Goal: Task Accomplishment & Management: Complete application form

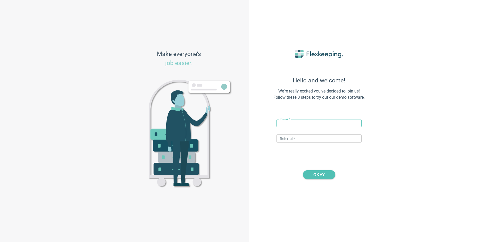
click at [305, 125] on input "text" at bounding box center [319, 123] width 85 height 8
paste input "[GEOGRAPHIC_DATA]"
click at [280, 124] on input "[GEOGRAPHIC_DATA]" at bounding box center [319, 123] width 85 height 8
drag, startPoint x: 299, startPoint y: 125, endPoint x: 287, endPoint y: 124, distance: 12.2
click at [287, 124] on input "vito+hotelve@flexkeeping.com" at bounding box center [319, 123] width 85 height 8
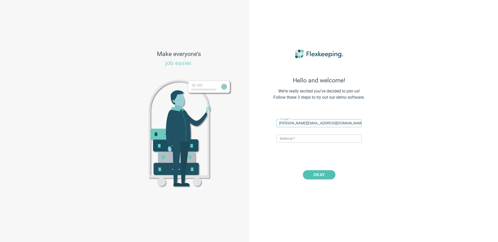
paste input "Comfort Hotel Vesterbro"
click at [302, 123] on input "vito+Comfort Hotel Vesterbro @flexkeeping.com" at bounding box center [319, 123] width 85 height 8
drag, startPoint x: 331, startPoint y: 123, endPoint x: 324, endPoint y: 123, distance: 7.0
click at [324, 123] on input "vito+ComfortHotel Vesterbro @flexkeeping.com" at bounding box center [319, 123] width 85 height 8
click at [310, 123] on input "vito+ComfortHotel Vesterbro@flexkeeping.com" at bounding box center [319, 123] width 85 height 8
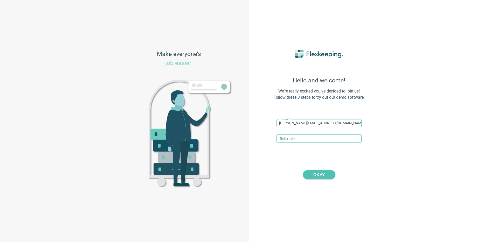
type input "vito+ComfortHotelVesterbro@flexkeeping.com"
click at [304, 140] on input "text" at bounding box center [319, 139] width 85 height 8
type input "STRAWBERRY"
click at [312, 177] on span "OKAY" at bounding box center [319, 175] width 19 height 9
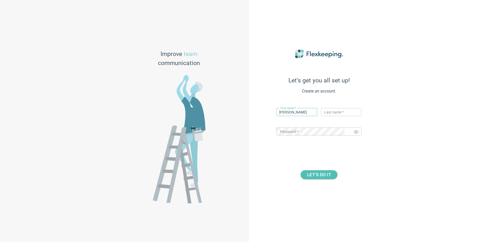
type input "Vito"
type input "Flex"
click at [316, 177] on span "LET’S DO IT" at bounding box center [319, 175] width 24 height 9
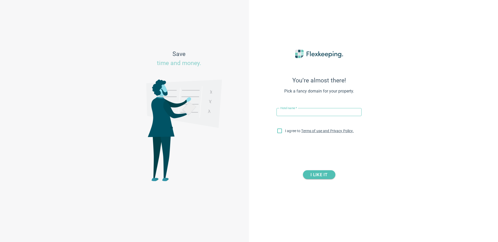
click at [222, 12] on div "Save time and money." at bounding box center [124, 121] width 249 height 242
click at [288, 109] on input "text" at bounding box center [319, 112] width 85 height 8
paste input "Comfort Hotel Vesterbro"
type input "Comfort Hotel Vesterbro"
click at [279, 132] on input "I agree to Terms of use and Privacy Policy." at bounding box center [279, 132] width 11 height 11
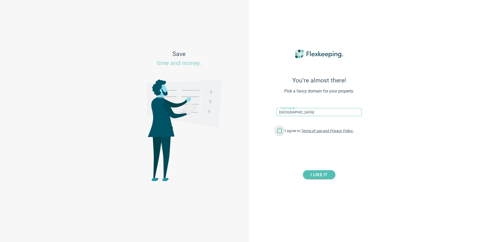
checkbox input "true"
click at [330, 109] on input "Comfort Hotel Vesterbro" at bounding box center [319, 112] width 85 height 8
click at [329, 111] on input "Comfort Hotel Vesterbro" at bounding box center [319, 112] width 85 height 8
click at [280, 113] on input "Comfort Hotel Vesterbro" at bounding box center [319, 112] width 85 height 8
type input "Comfort Hotel Vesterbro"
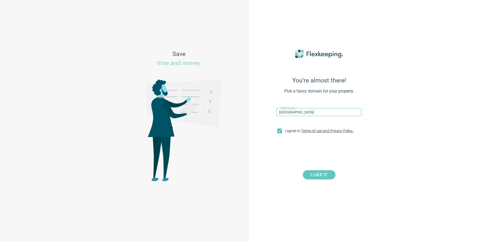
click at [321, 175] on span "I LIKE IT" at bounding box center [319, 175] width 17 height 9
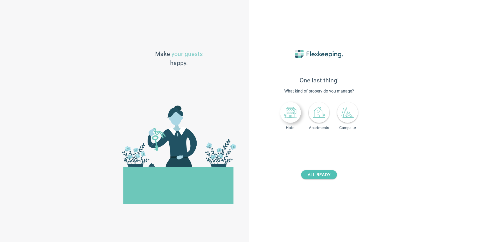
click at [289, 110] on icon at bounding box center [291, 112] width 12 height 11
click at [333, 149] on div "- 0 +" at bounding box center [330, 144] width 34 height 10
click at [333, 146] on input "number" at bounding box center [331, 144] width 19 height 8
type input "399"
click at [327, 174] on span "ALL READY" at bounding box center [319, 175] width 23 height 9
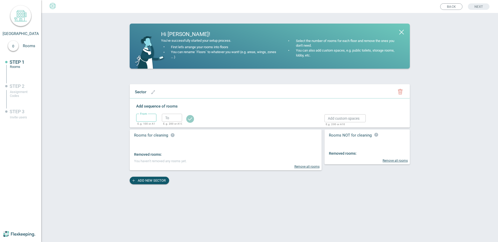
click at [153, 114] on input "text" at bounding box center [146, 118] width 20 height 8
type input "1"
click at [178, 117] on input "text" at bounding box center [172, 118] width 20 height 8
type input "2"
click at [198, 119] on div "From ​ E.g. 100 or A1 To ​ E.g. 200 or A10" at bounding box center [225, 117] width 178 height 11
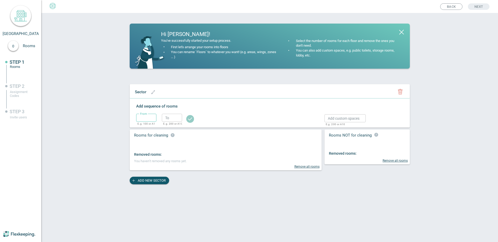
click at [155, 120] on input "text" at bounding box center [146, 118] width 20 height 8
type input "1"
click at [174, 119] on input "text" at bounding box center [172, 118] width 20 height 8
type input "2"
click at [189, 119] on circle "button" at bounding box center [190, 119] width 8 height 8
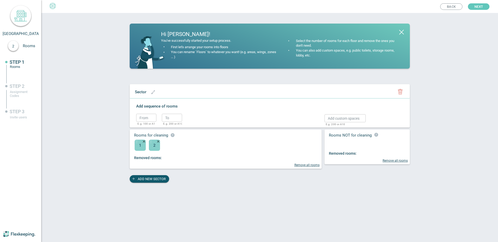
click at [479, 9] on span "Next" at bounding box center [479, 6] width 9 height 6
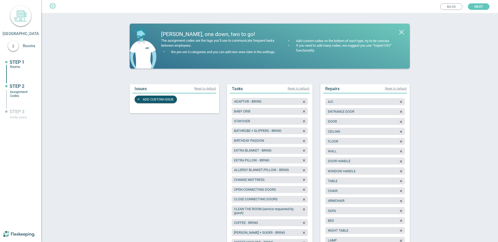
click at [479, 9] on span "Next" at bounding box center [479, 6] width 9 height 6
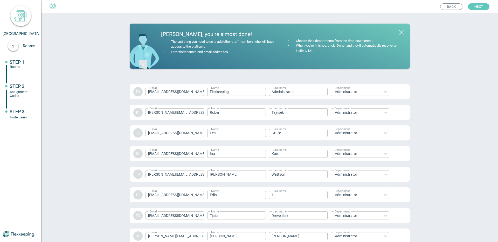
scroll to position [699, 0]
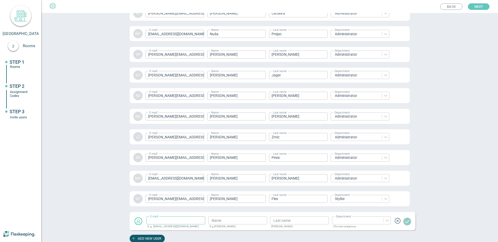
click at [479, 9] on span "Next" at bounding box center [479, 6] width 9 height 6
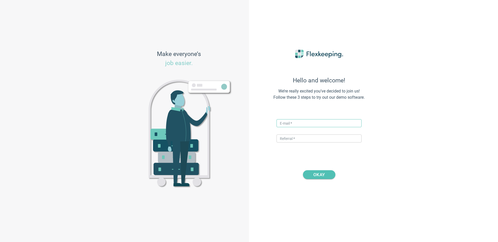
click at [289, 121] on input "text" at bounding box center [319, 123] width 85 height 8
click at [301, 124] on input "vito+hotelve@flexkeeping.com" at bounding box center [319, 123] width 85 height 8
drag, startPoint x: 299, startPoint y: 123, endPoint x: 287, endPoint y: 123, distance: 11.4
click at [287, 123] on input "vito+hotelve@flexkeeping.com" at bounding box center [319, 123] width 85 height 8
type input "vito+thethiefhotel@flexkeeping.com"
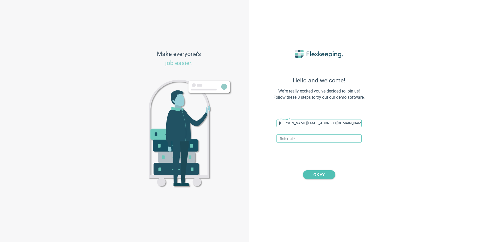
click at [288, 136] on input "text" at bounding box center [319, 139] width 85 height 8
type input "STRAWBERRY"
click at [320, 174] on span "OKAY" at bounding box center [319, 175] width 11 height 9
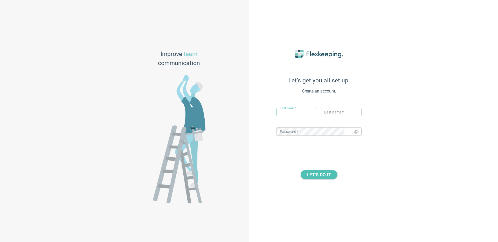
click at [295, 112] on input "text" at bounding box center [297, 112] width 41 height 8
type input "[PERSON_NAME]"
click at [338, 120] on div "Last name   * ​" at bounding box center [341, 114] width 41 height 13
click at [338, 116] on input "text" at bounding box center [341, 112] width 41 height 8
type input "Flex"
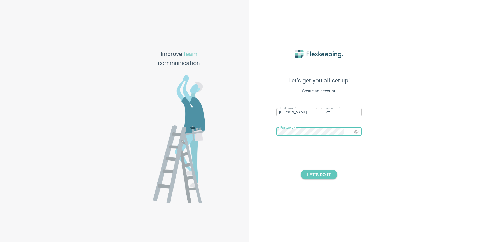
click at [316, 173] on span "LET’S DO IT" at bounding box center [319, 175] width 24 height 9
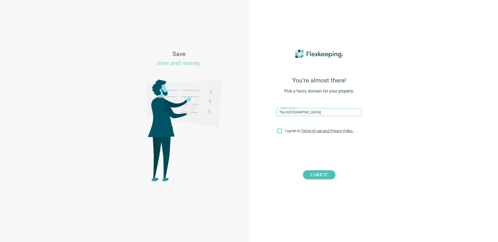
type input "The Thief Hotel"
click at [282, 133] on input "I agree to Terms of use and Privacy Policy." at bounding box center [279, 132] width 11 height 11
checkbox input "true"
click at [325, 172] on span "I LIKE IT" at bounding box center [319, 175] width 17 height 9
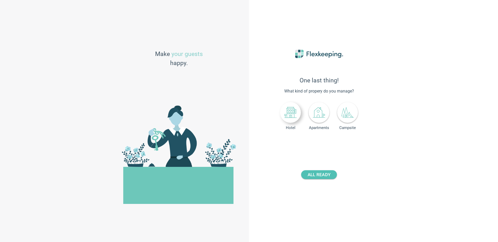
click at [289, 116] on icon at bounding box center [291, 112] width 12 height 11
drag, startPoint x: 334, startPoint y: 144, endPoint x: 300, endPoint y: 144, distance: 34.3
click at [300, 144] on div "Number of rooms - +" at bounding box center [319, 144] width 55 height 10
type input "114"
click at [324, 174] on span "ALL READY" at bounding box center [319, 175] width 23 height 9
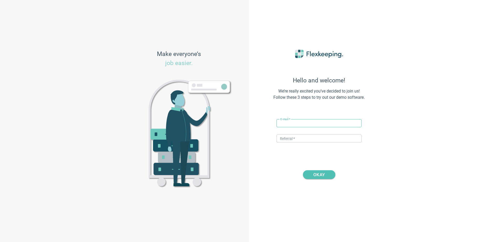
click at [281, 124] on input "text" at bounding box center [319, 123] width 85 height 8
paste input "The Thief Hotel(realm_54746)"
drag, startPoint x: 336, startPoint y: 123, endPoint x: 186, endPoint y: 123, distance: 149.8
click at [186, 123] on div "Make everyone’s job easier. Hello and welcome! We’re really excited you’ve deci…" at bounding box center [249, 121] width 498 height 242
drag, startPoint x: 300, startPoint y: 124, endPoint x: 287, endPoint y: 125, distance: 13.0
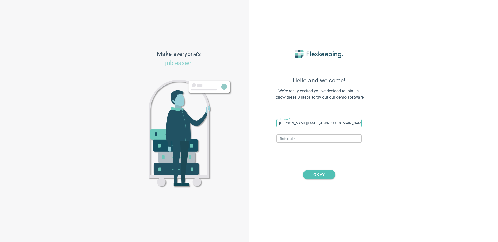
click at [287, 125] on input "[PERSON_NAME][EMAIL_ADDRESS][DOMAIN_NAME]" at bounding box center [319, 123] width 85 height 8
paste input "[GEOGRAPHIC_DATA]"
click at [299, 124] on input "[PERSON_NAME]+Clarion Hotel [EMAIL_ADDRESS][DOMAIN_NAME]" at bounding box center [319, 123] width 85 height 8
click at [309, 124] on input "[PERSON_NAME]+ClarionHotel [EMAIL_ADDRESS][DOMAIN_NAME]" at bounding box center [319, 123] width 85 height 8
type input "[PERSON_NAME][EMAIL_ADDRESS][DOMAIN_NAME]"
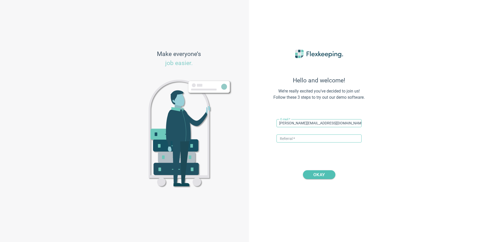
click at [309, 140] on input "text" at bounding box center [319, 139] width 85 height 8
type input "STRAWBERRY"
click at [319, 173] on span "OKAY" at bounding box center [319, 175] width 11 height 9
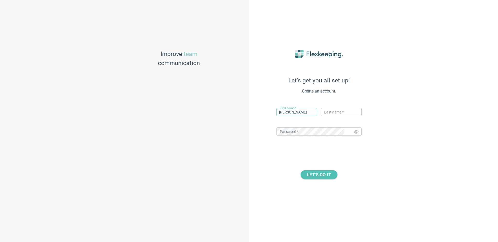
type input "[PERSON_NAME]"
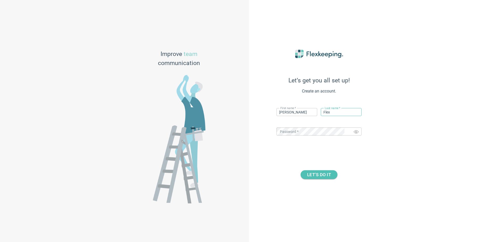
type input "Flex"
click at [324, 180] on div "Let’s get you all set up! Create an account. First name   * [PERSON_NAME] ​ Las…" at bounding box center [319, 121] width 114 height 169
click at [326, 175] on span "LET’S DO IT" at bounding box center [319, 175] width 24 height 9
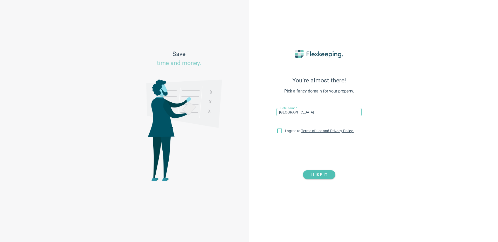
click at [279, 112] on input "Clarion Hotel Admiral" at bounding box center [319, 112] width 85 height 8
type input "Strawberry Clarion Hotel Admiral"
click at [280, 130] on input "I agree to Terms of use and Privacy Policy." at bounding box center [279, 132] width 11 height 11
checkbox input "true"
click at [330, 176] on button "I LIKE IT" at bounding box center [319, 175] width 32 height 9
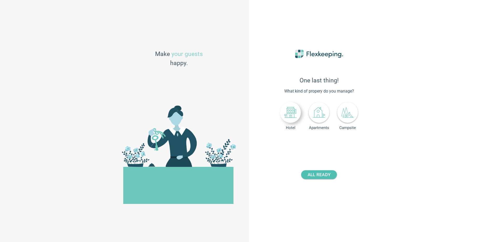
click at [292, 115] on icon at bounding box center [291, 112] width 12 height 11
drag, startPoint x: 336, startPoint y: 146, endPoint x: 313, endPoint y: 146, distance: 23.9
click at [313, 146] on div "- +" at bounding box center [330, 144] width 34 height 10
type input "210"
click at [331, 171] on button "ALL READY" at bounding box center [319, 175] width 36 height 9
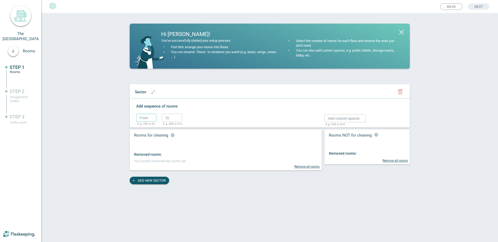
click at [140, 115] on input "text" at bounding box center [146, 118] width 20 height 8
type input "1"
click at [171, 116] on input "text" at bounding box center [172, 118] width 20 height 8
type input "2"
click at [184, 118] on div "From 1 ​ E.g. 100 or A1 To 2 ​ E.g. 200 or A10" at bounding box center [165, 120] width 59 height 17
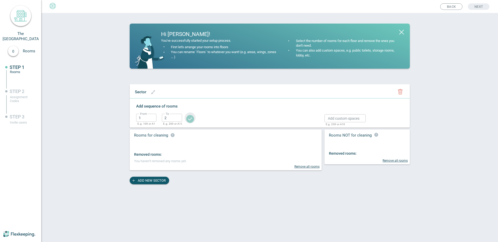
click at [193, 118] on circle "button" at bounding box center [190, 119] width 8 height 8
click at [472, 4] on button "Next" at bounding box center [479, 6] width 22 height 6
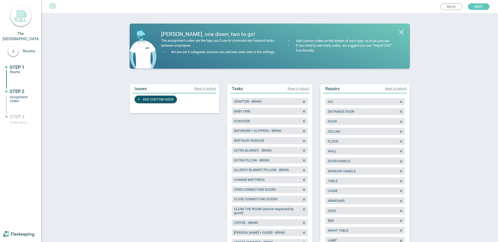
click at [473, 5] on button "Next" at bounding box center [479, 6] width 22 height 6
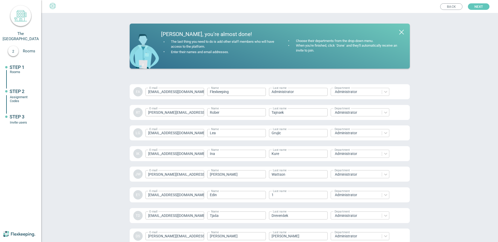
scroll to position [699, 0]
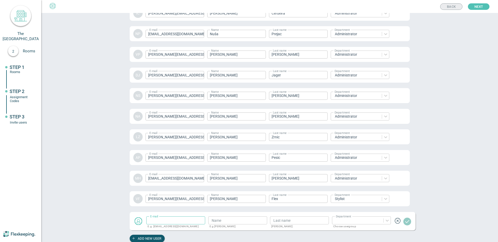
click at [451, 5] on span "Back" at bounding box center [451, 7] width 9 height 6
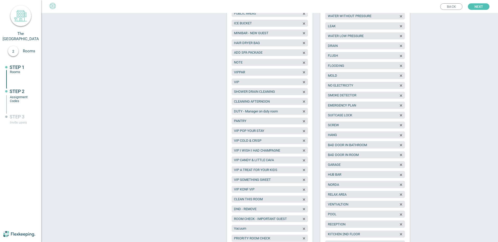
scroll to position [1095, 0]
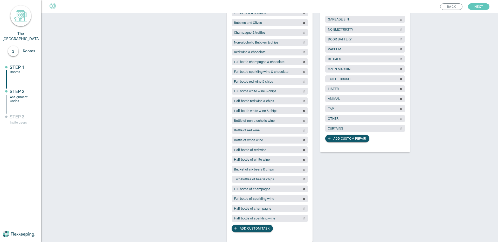
click at [477, 8] on span "Next" at bounding box center [479, 6] width 9 height 6
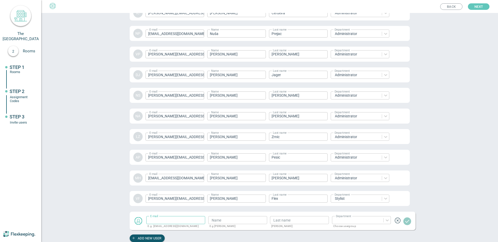
scroll to position [699, 0]
click at [477, 5] on span "Next" at bounding box center [479, 6] width 9 height 6
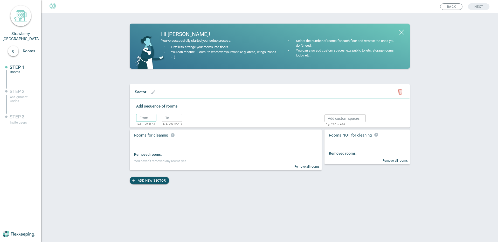
click at [147, 117] on input "text" at bounding box center [146, 118] width 20 height 8
type input "1"
click at [169, 117] on input "text" at bounding box center [172, 118] width 20 height 8
type input "2"
click at [191, 118] on icon "button" at bounding box center [190, 119] width 4 height 3
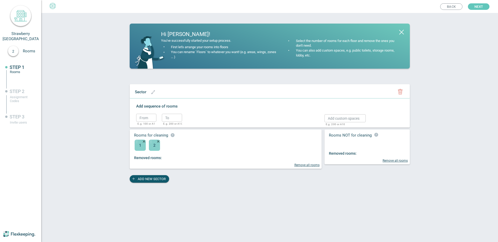
click at [472, 7] on button "Next" at bounding box center [479, 6] width 22 height 6
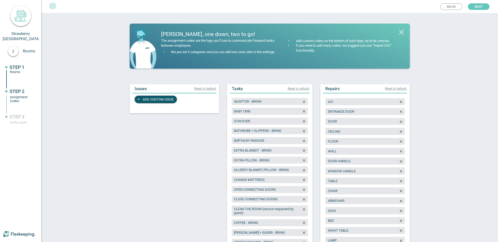
click at [472, 7] on button "Next" at bounding box center [479, 6] width 22 height 6
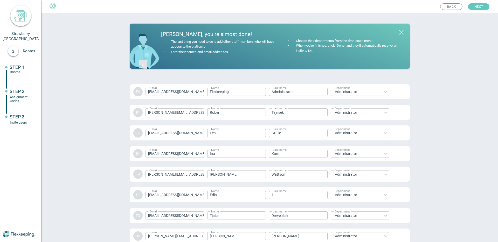
scroll to position [699, 0]
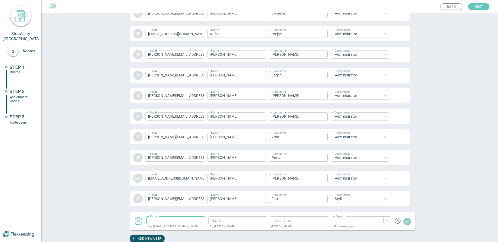
click at [472, 7] on button "Next" at bounding box center [479, 6] width 22 height 6
